Goal: Task Accomplishment & Management: Manage account settings

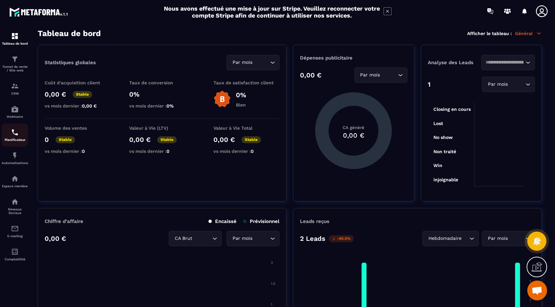
click at [15, 136] on img at bounding box center [15, 132] width 8 height 8
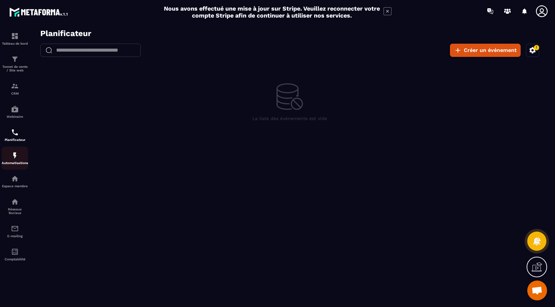
click at [17, 158] on img at bounding box center [15, 155] width 8 height 8
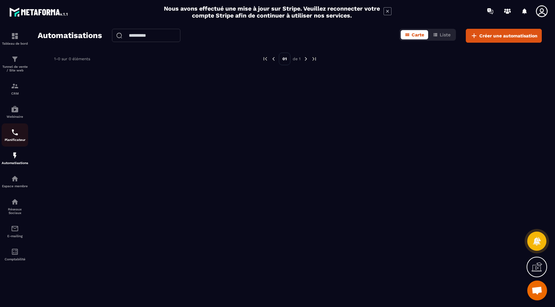
click at [12, 136] on img at bounding box center [15, 132] width 8 height 8
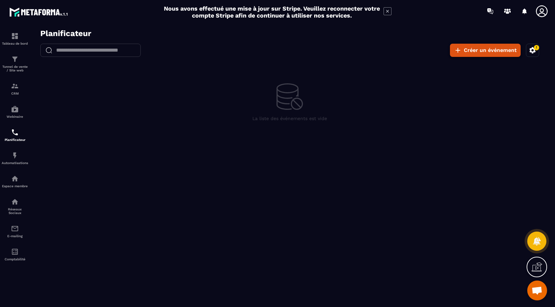
click at [485, 45] on button "Créer un événement" at bounding box center [485, 50] width 71 height 13
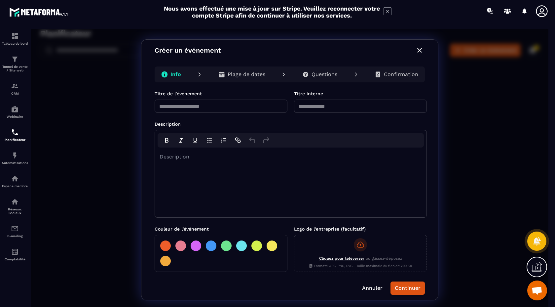
click at [423, 50] on icon "button" at bounding box center [420, 50] width 8 height 8
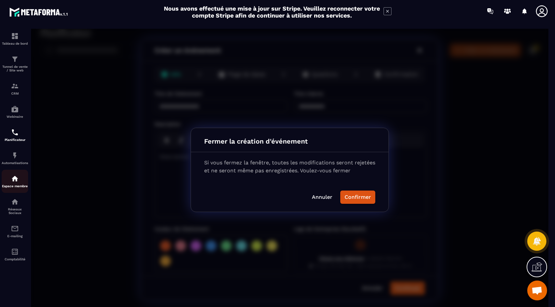
click at [15, 182] on img at bounding box center [15, 179] width 8 height 8
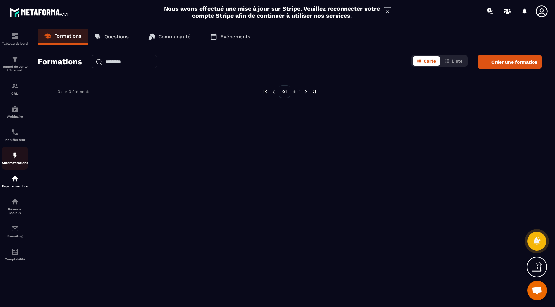
click at [13, 158] on img at bounding box center [15, 155] width 8 height 8
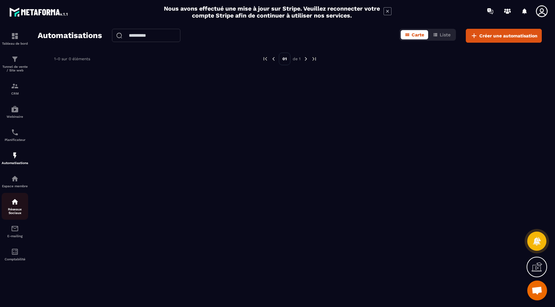
click at [16, 215] on p "Réseaux Sociaux" at bounding box center [15, 210] width 26 height 7
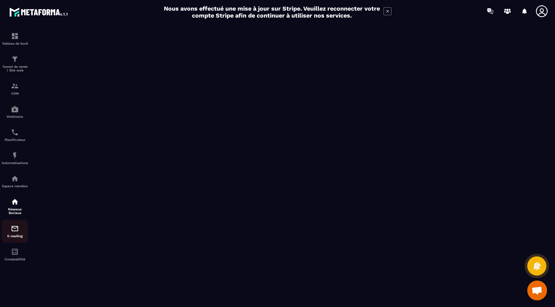
click at [12, 236] on div "E-mailing" at bounding box center [15, 230] width 26 height 13
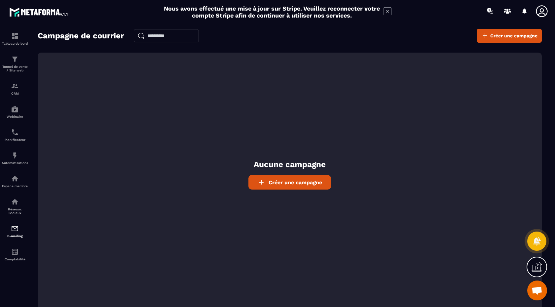
click at [300, 183] on span "Créer une campagne" at bounding box center [296, 182] width 54 height 6
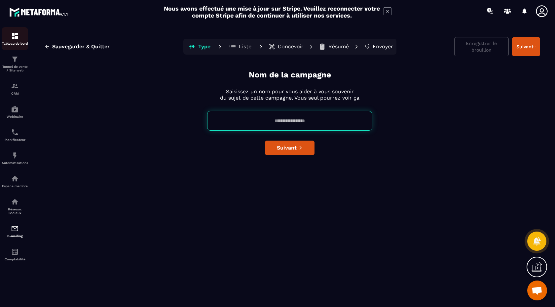
click at [15, 35] on img at bounding box center [15, 36] width 8 height 8
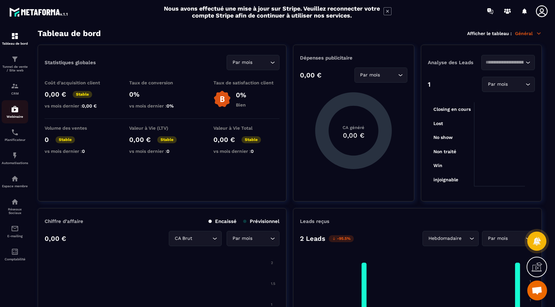
click at [15, 111] on img at bounding box center [15, 109] width 8 height 8
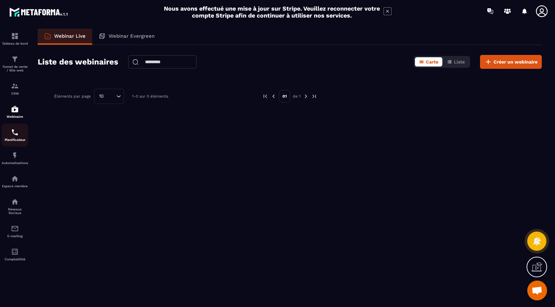
click at [16, 136] on img at bounding box center [15, 132] width 8 height 8
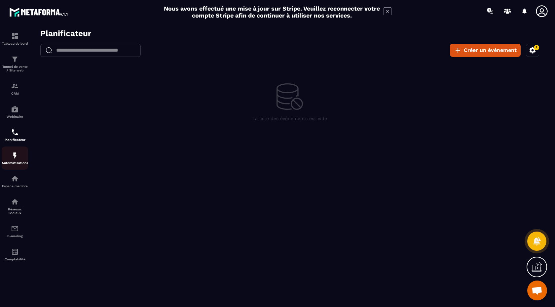
click at [15, 159] on img at bounding box center [15, 155] width 8 height 8
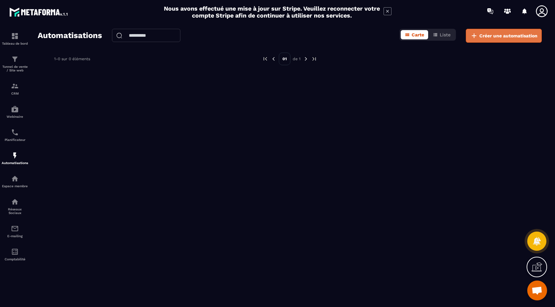
click at [506, 29] on button "Créer une automatisation" at bounding box center [504, 36] width 76 height 14
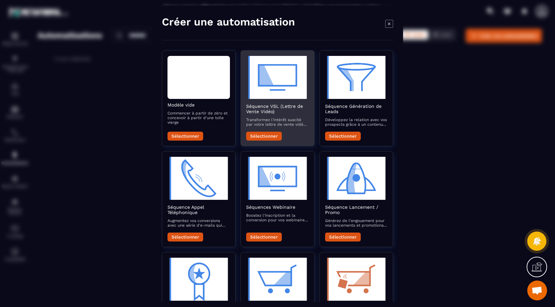
click at [265, 136] on button "Sélectionner" at bounding box center [264, 136] width 36 height 9
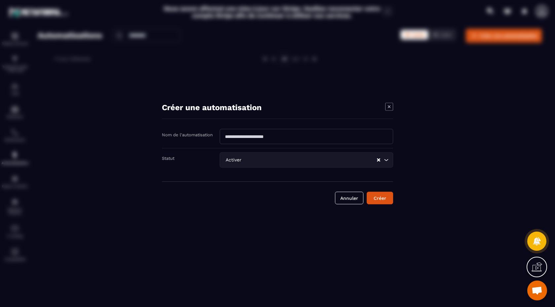
click at [263, 139] on input "Modal window" at bounding box center [307, 136] width 174 height 15
type input "***"
click at [386, 198] on button "Créer" at bounding box center [380, 198] width 26 height 13
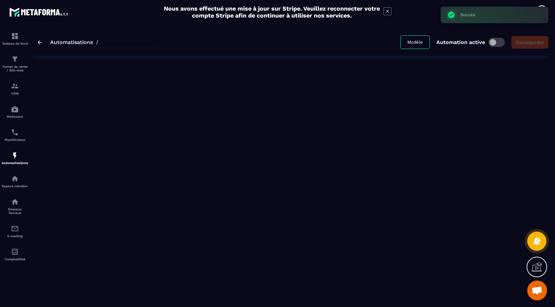
type input "***"
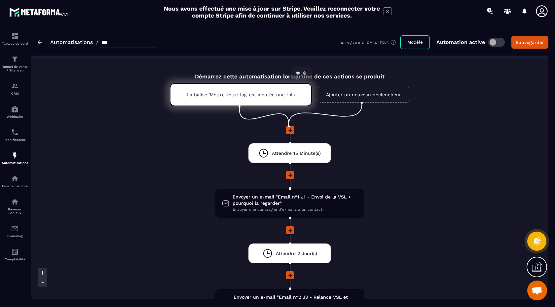
click at [215, 94] on p "La balise 'Mettre votre tag' est ajoutée une fois" at bounding box center [241, 94] width 108 height 5
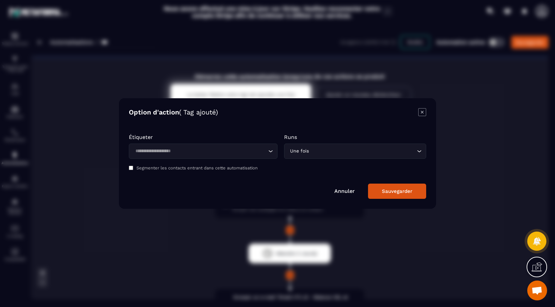
click at [423, 113] on icon "Modal window" at bounding box center [423, 112] width 8 height 8
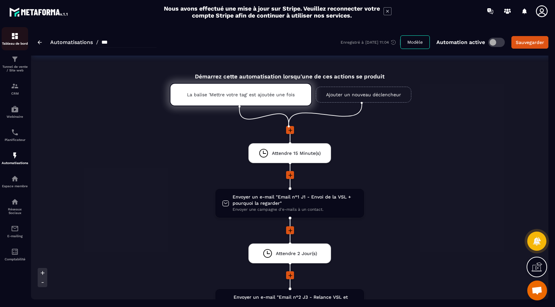
click at [15, 34] on img at bounding box center [15, 36] width 8 height 8
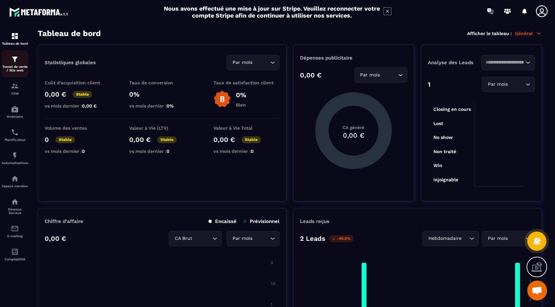
click at [10, 61] on div "Tunnel de vente / Site web" at bounding box center [15, 63] width 26 height 17
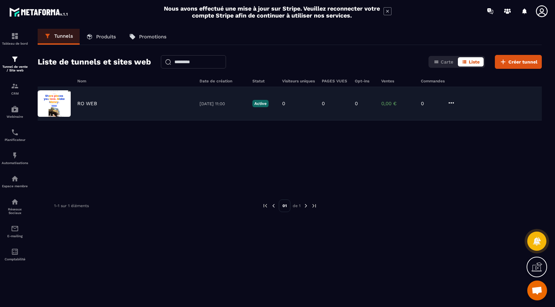
click at [105, 105] on div "RO WEB" at bounding box center [135, 103] width 116 height 6
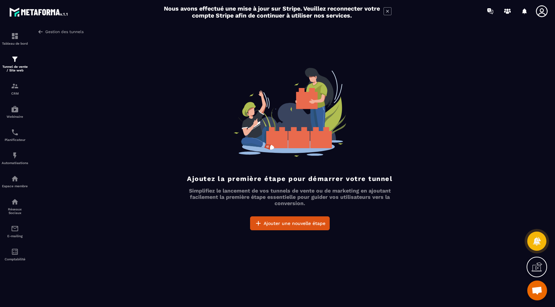
click at [43, 32] on img at bounding box center [41, 32] width 6 height 6
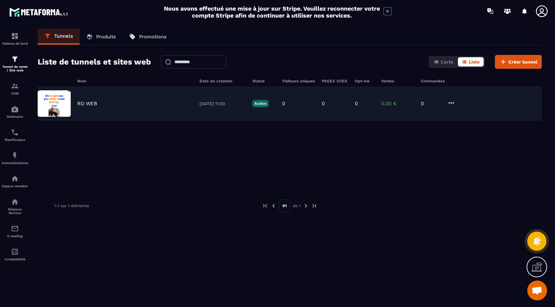
click at [135, 105] on div "RO WEB" at bounding box center [135, 103] width 116 height 6
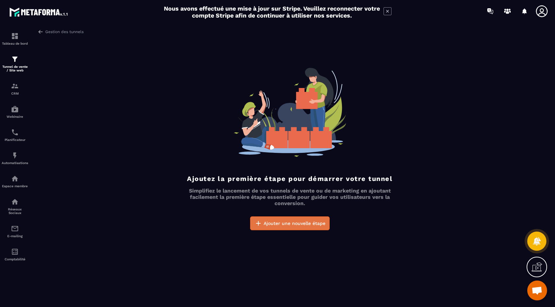
click at [292, 224] on span "Ajouter une nouvelle étape" at bounding box center [295, 223] width 62 height 7
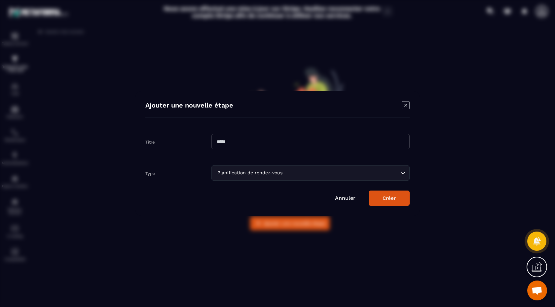
click at [405, 103] on icon "Modal window" at bounding box center [406, 105] width 8 height 8
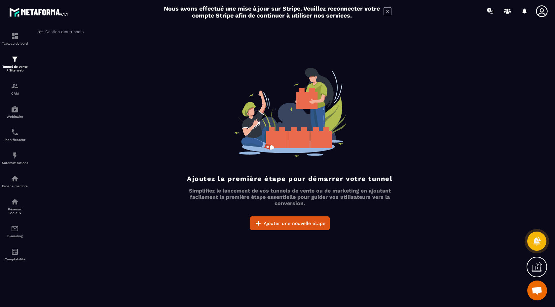
click at [540, 267] on icon at bounding box center [537, 266] width 11 height 11
click at [394, 205] on icon at bounding box center [394, 204] width 8 height 8
click at [16, 85] on img at bounding box center [15, 86] width 8 height 8
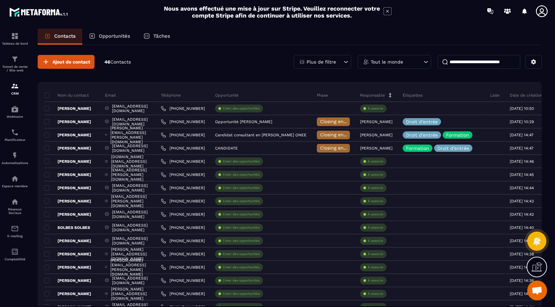
click at [108, 35] on p "Opportunités" at bounding box center [114, 36] width 31 height 6
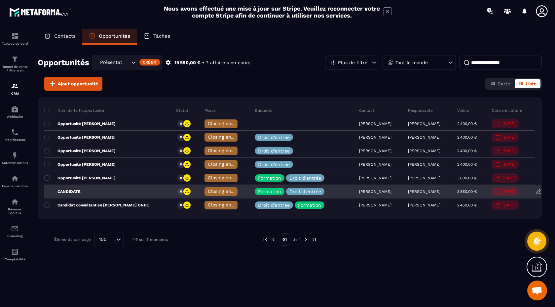
click at [538, 192] on icon at bounding box center [539, 191] width 6 height 6
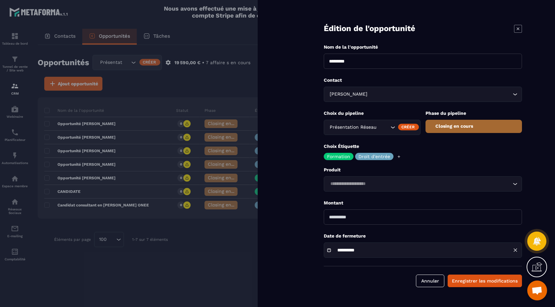
click at [358, 60] on input "*********" at bounding box center [423, 61] width 198 height 15
type input "**********"
click at [486, 283] on button "Enregistrer les modifications" at bounding box center [485, 280] width 74 height 13
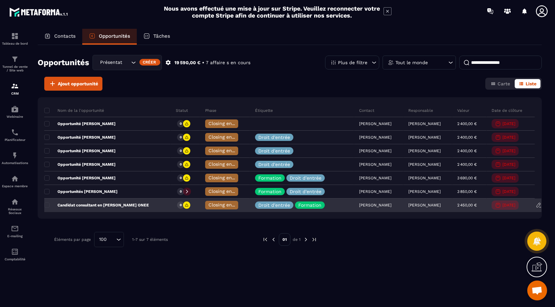
click at [538, 203] on icon at bounding box center [539, 205] width 6 height 6
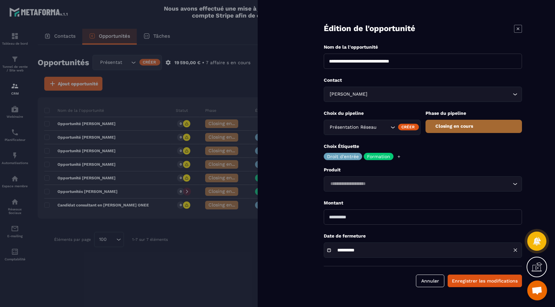
drag, startPoint x: 426, startPoint y: 58, endPoint x: 328, endPoint y: 59, distance: 97.8
click at [328, 59] on input "**********" at bounding box center [423, 61] width 198 height 15
type input "**********"
click at [499, 284] on button "Enregistrer les modifications" at bounding box center [485, 280] width 74 height 13
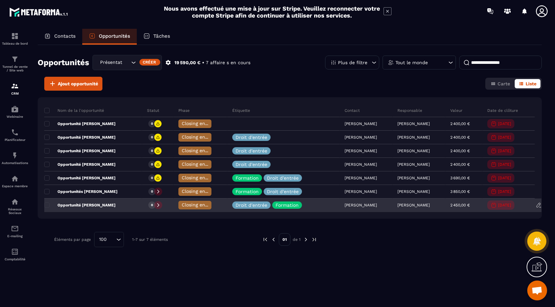
click at [109, 207] on p "Opportunité [PERSON_NAME]" at bounding box center [79, 204] width 71 height 5
